Goal: Navigation & Orientation: Find specific page/section

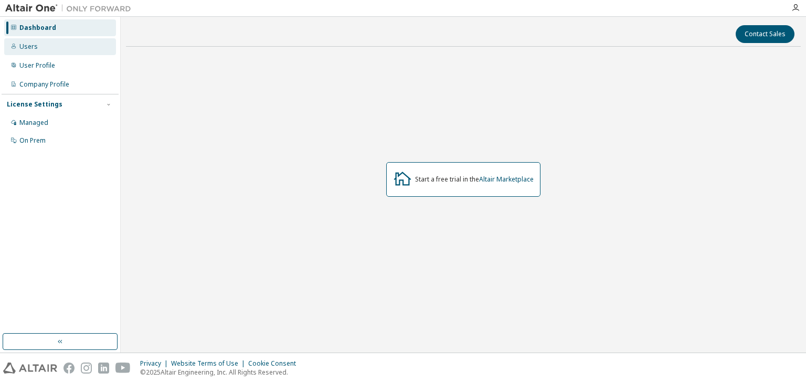
click at [27, 50] on div "Users" at bounding box center [28, 46] width 18 height 8
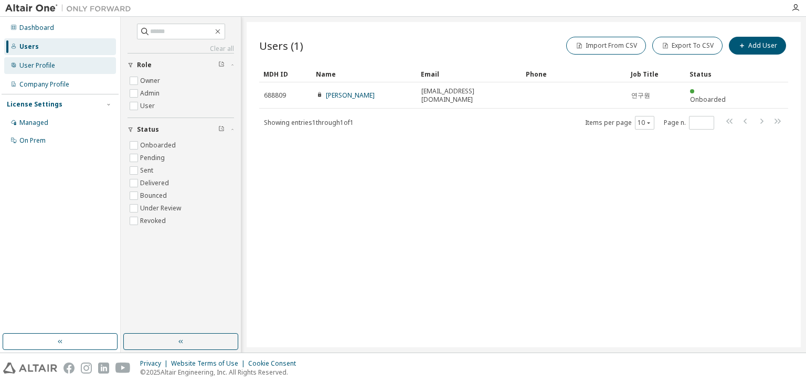
click at [32, 68] on div "User Profile" at bounding box center [37, 65] width 36 height 8
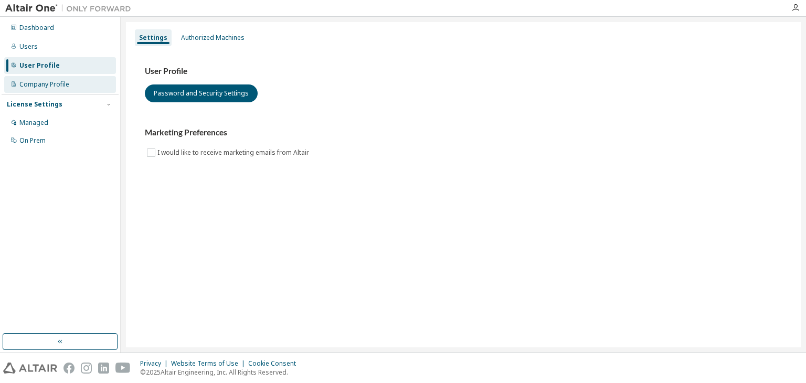
click at [39, 87] on div "Company Profile" at bounding box center [44, 84] width 50 height 8
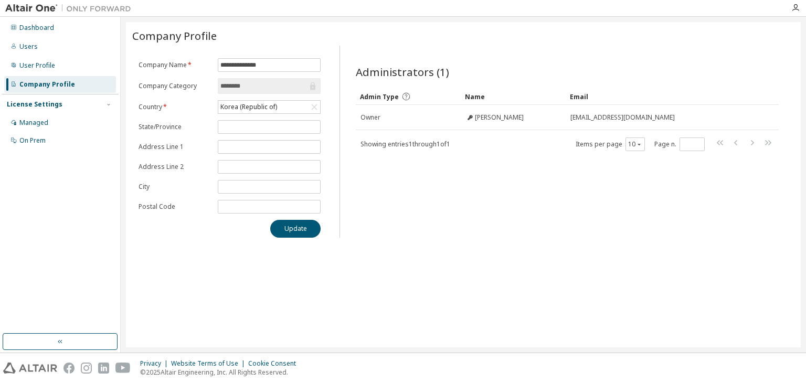
click at [39, 103] on div "License Settings" at bounding box center [35, 104] width 56 height 8
click at [35, 130] on div "Dashboard Users User Profile Company Profile License Settings Managed On Prem" at bounding box center [60, 175] width 117 height 314
